Goal: Task Accomplishment & Management: Use online tool/utility

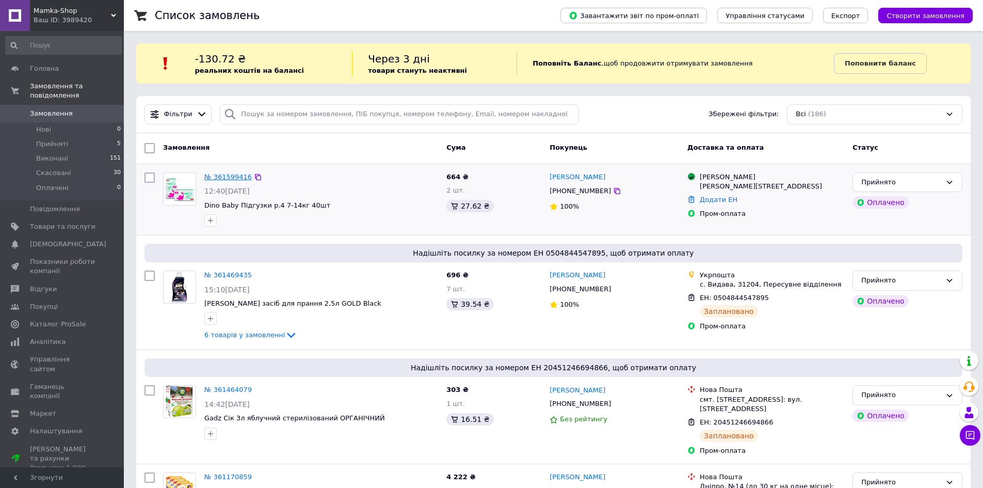
click at [233, 173] on link "№ 361599416" at bounding box center [227, 177] width 47 height 8
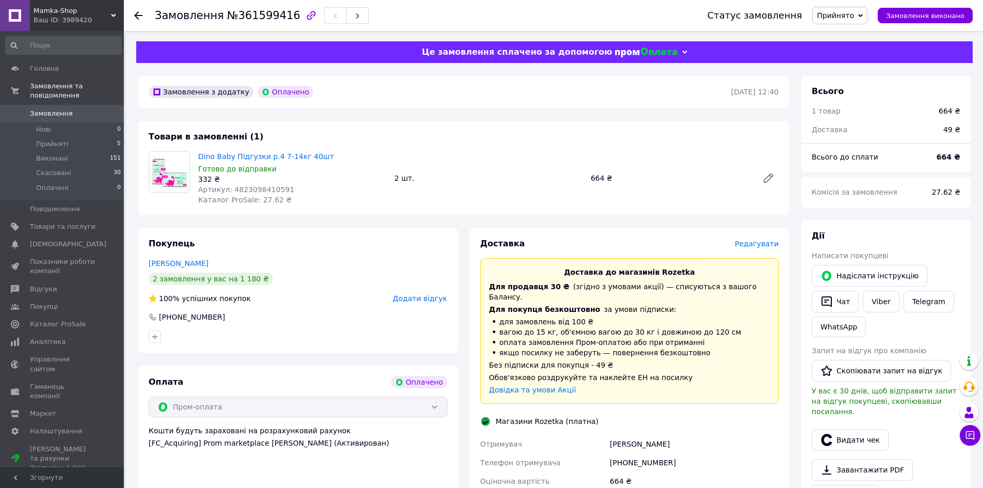
click at [137, 15] on use at bounding box center [138, 15] width 8 height 8
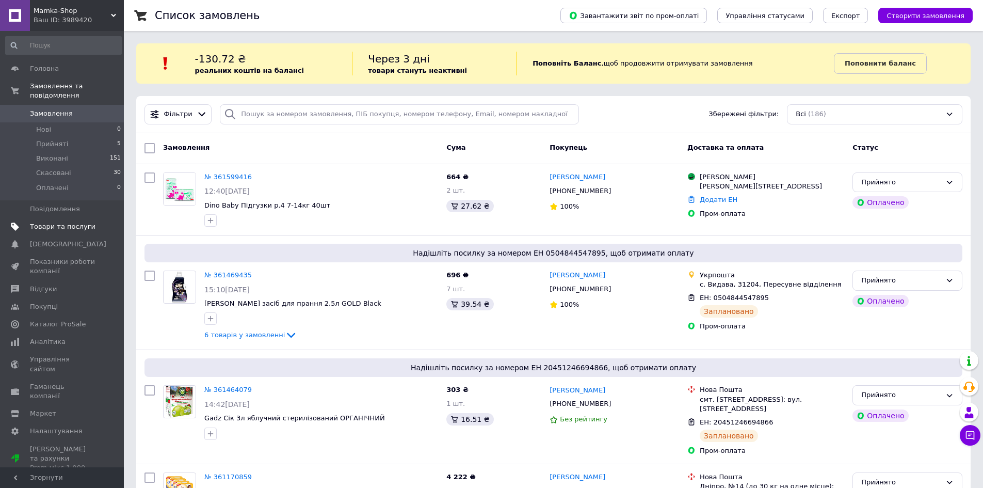
click at [72, 222] on span "Товари та послуги" at bounding box center [63, 226] width 66 height 9
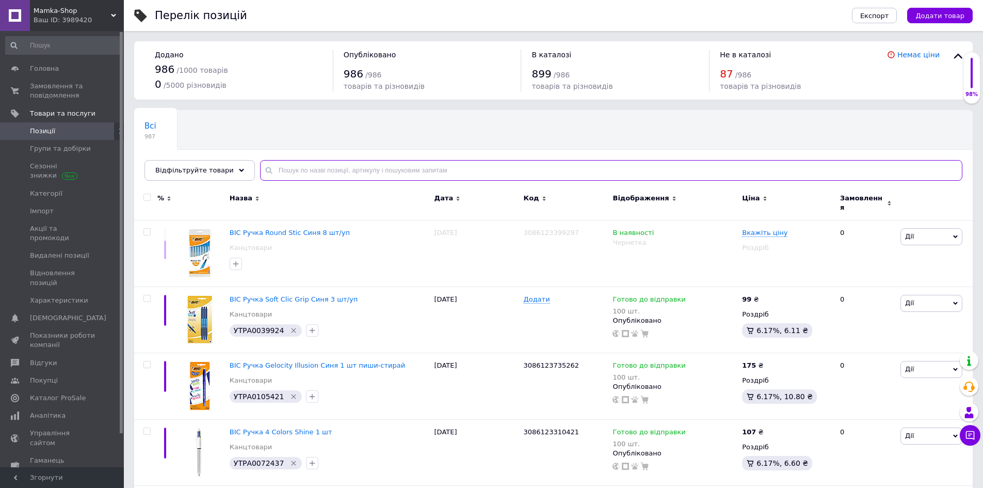
click at [309, 169] on input "text" at bounding box center [611, 170] width 702 height 21
paste input "2451018932"
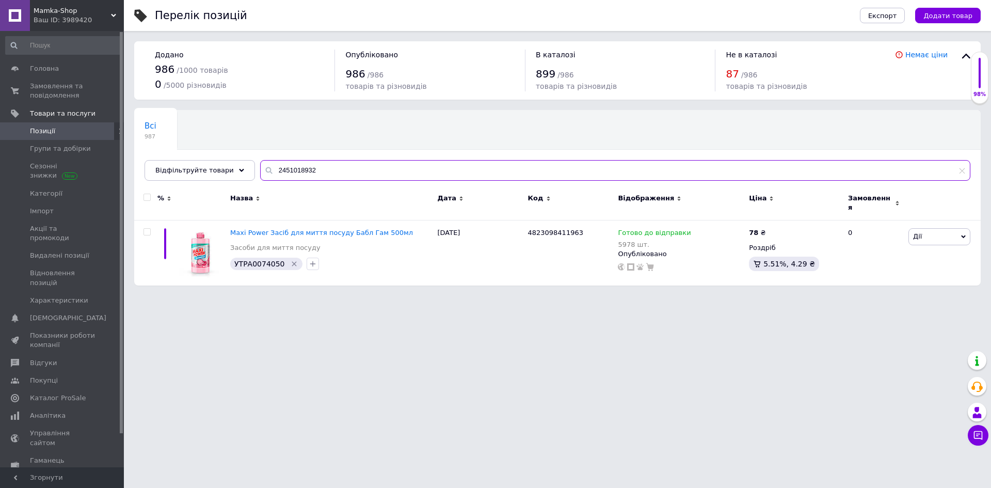
click at [325, 170] on input "2451018932" at bounding box center [615, 170] width 710 height 21
paste input "321564339"
click at [305, 167] on input "2321564339" at bounding box center [615, 170] width 710 height 21
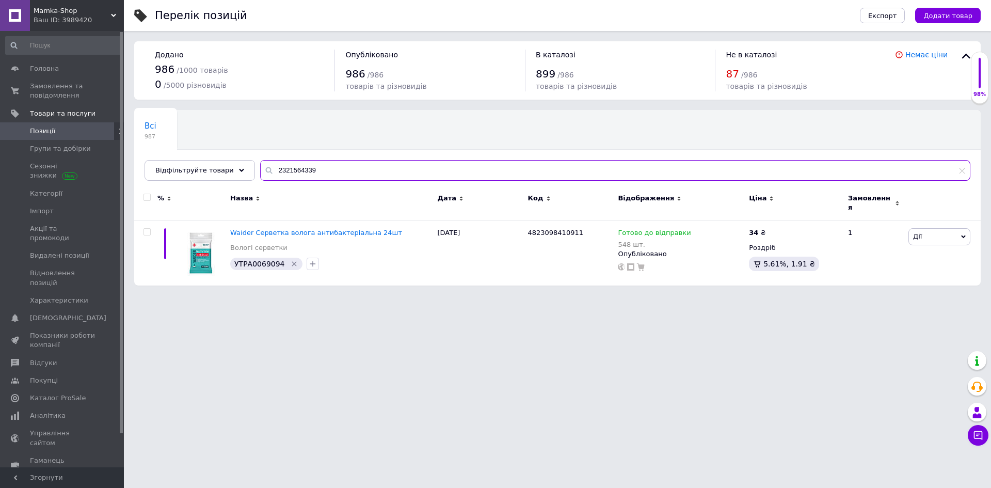
click at [305, 167] on input "2321564339" at bounding box center [615, 170] width 710 height 21
paste input "481107496"
click at [296, 172] on input "2481107496" at bounding box center [615, 170] width 710 height 21
paste input "5585760"
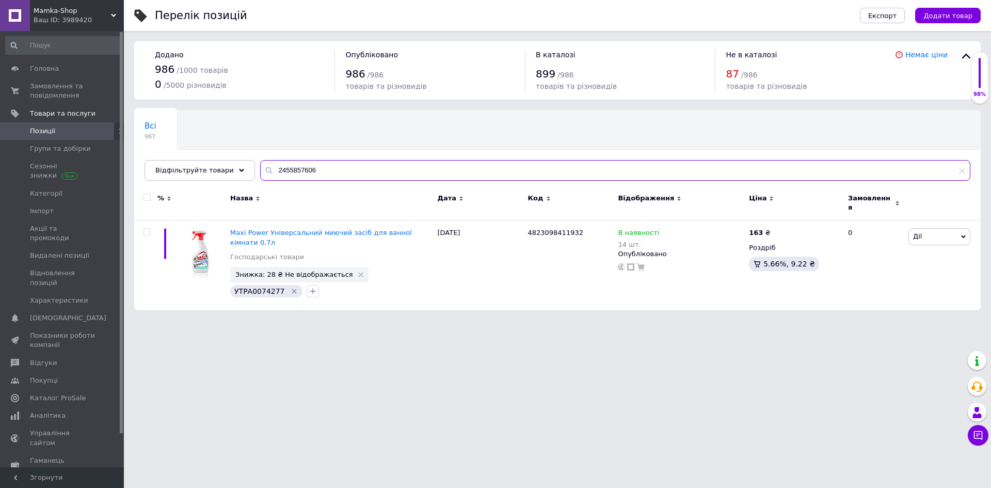
click at [280, 172] on input "2455857606" at bounding box center [615, 170] width 710 height 21
paste input "1018935"
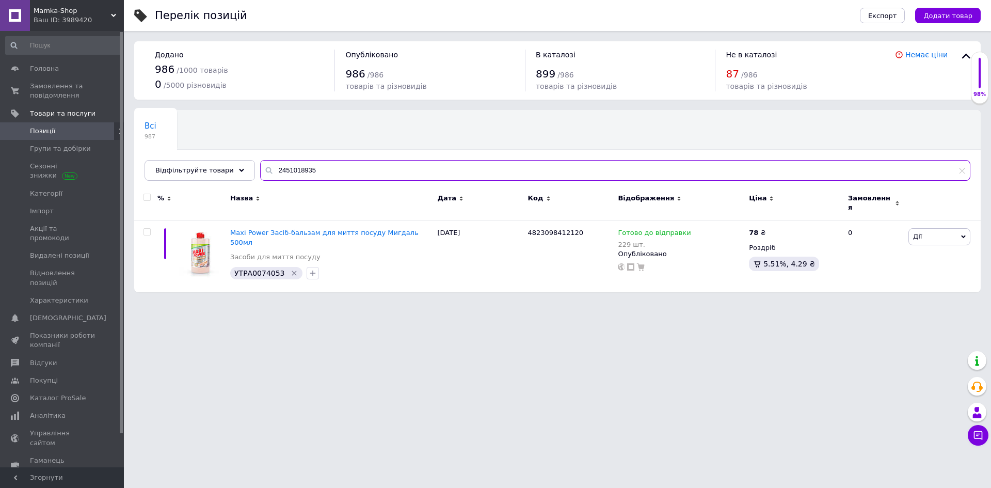
click at [274, 170] on input "2451018935" at bounding box center [615, 170] width 710 height 21
paste input "73804127"
type input "2473804127"
